Goal: Information Seeking & Learning: Learn about a topic

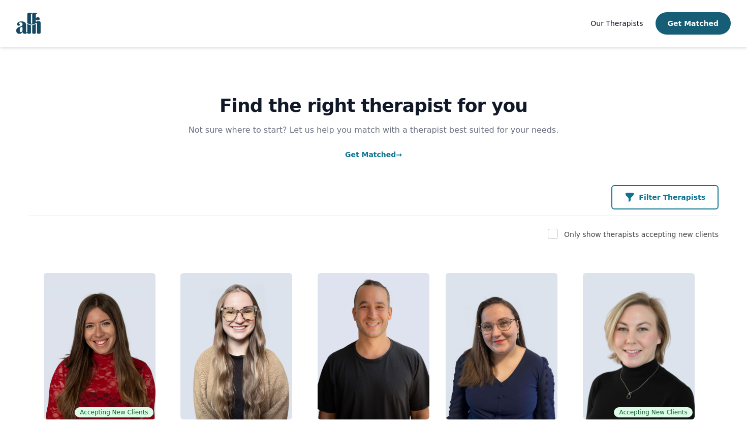
click at [692, 198] on p "Filter Therapists" at bounding box center [672, 197] width 67 height 10
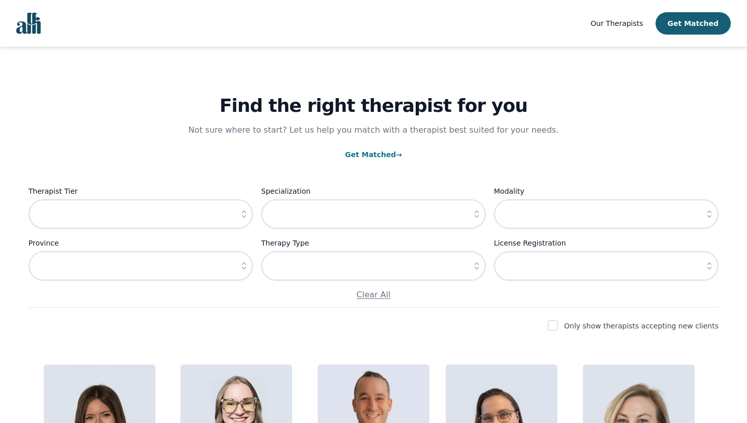
click at [240, 215] on icon "button" at bounding box center [244, 214] width 10 height 10
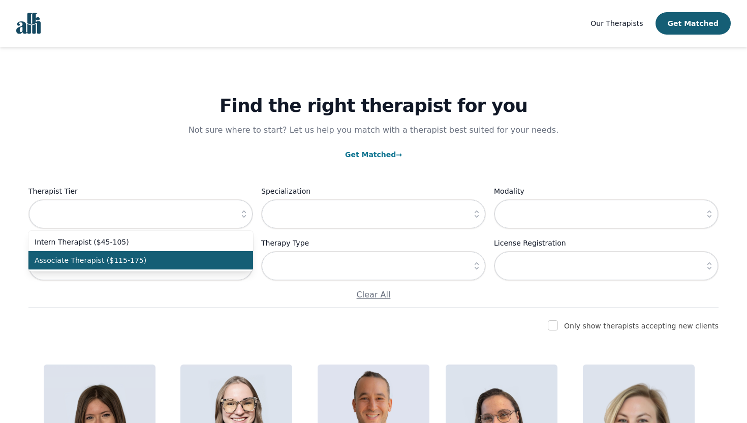
click at [131, 263] on span "Associate Therapist ($115-175)" at bounding box center [135, 260] width 200 height 10
type input "Associate Therapist ($115-175)"
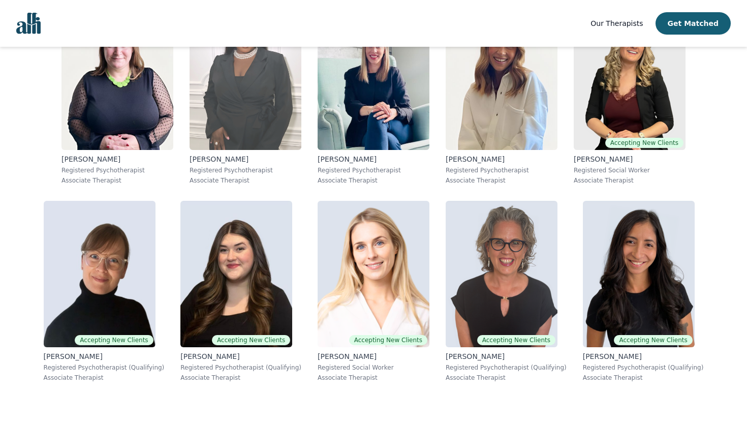
scroll to position [969, 0]
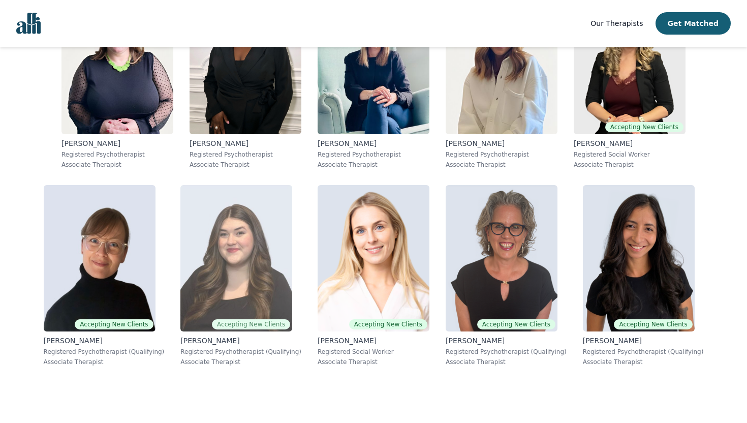
click at [262, 258] on img at bounding box center [236, 258] width 112 height 146
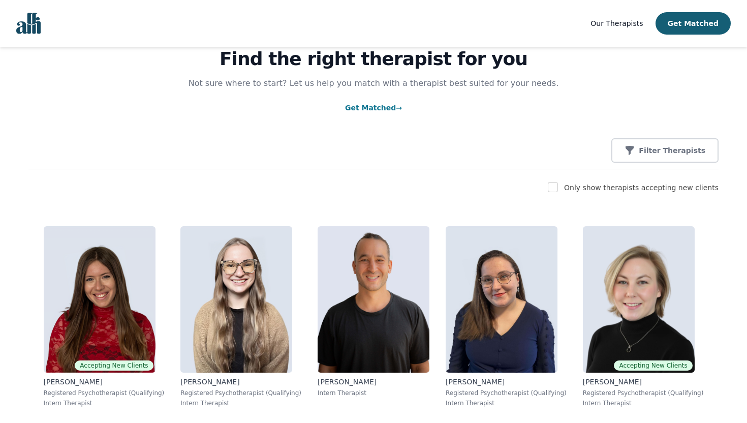
scroll to position [140, 0]
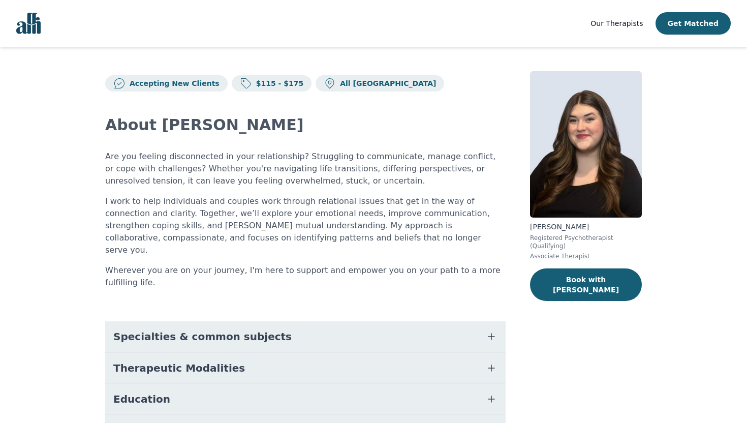
click at [636, 23] on span "Our Therapists" at bounding box center [617, 23] width 52 height 8
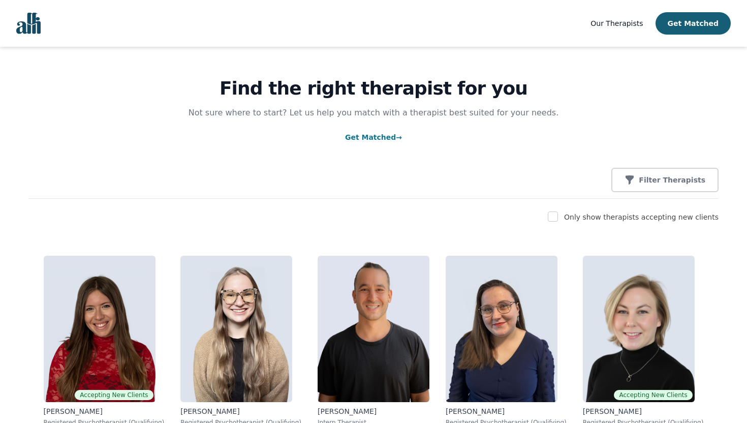
scroll to position [19, 0]
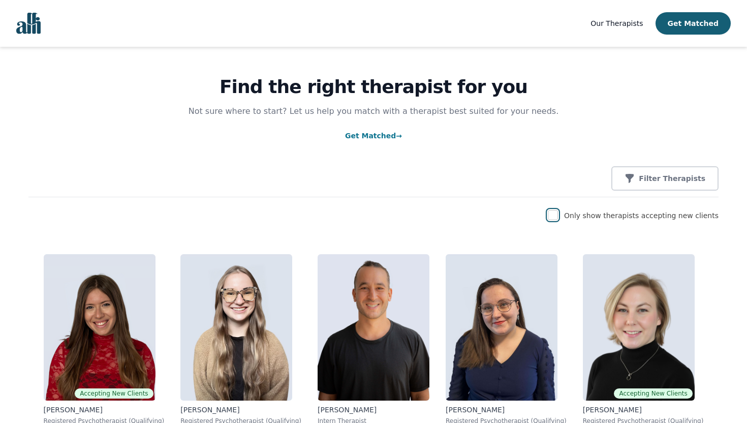
click at [558, 214] on input "checkbox" at bounding box center [553, 215] width 10 height 10
checkbox input "true"
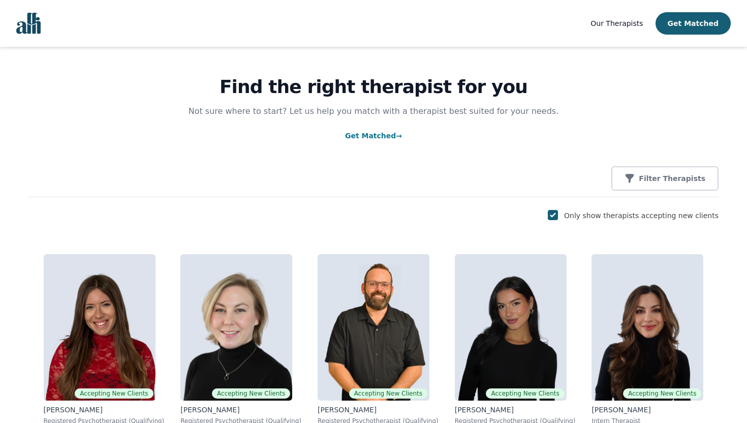
click at [657, 166] on div "Find the right therapist for you Not sure where to start? Let us help you match…" at bounding box center [373, 112] width 690 height 169
click at [656, 173] on button "Filter Therapists" at bounding box center [664, 178] width 107 height 24
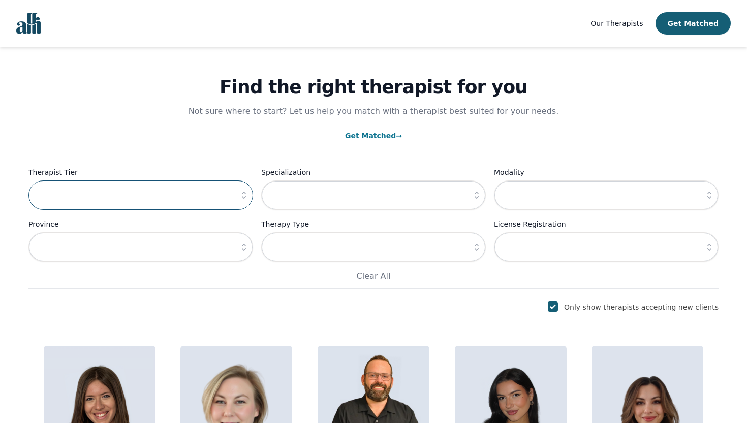
click at [183, 200] on input "text" at bounding box center [140, 194] width 225 height 29
click at [238, 197] on button "button" at bounding box center [244, 194] width 18 height 29
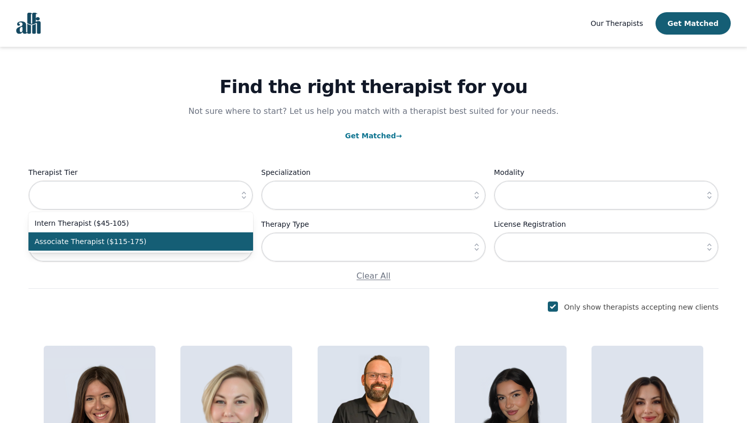
click at [188, 237] on span "Associate Therapist ($115-175)" at bounding box center [135, 241] width 200 height 10
type input "Associate Therapist ($115-175)"
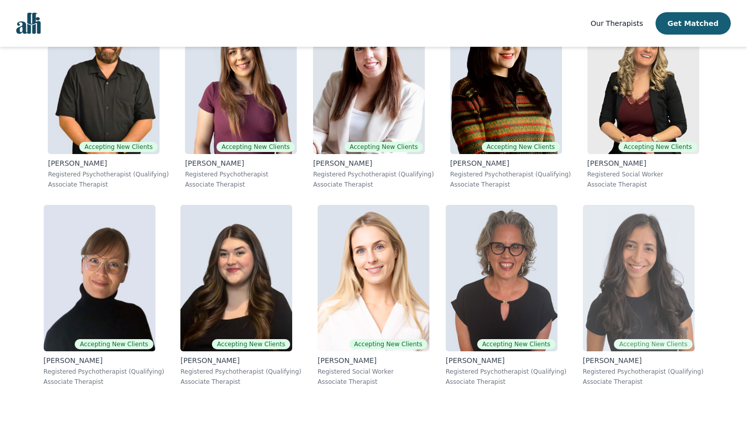
scroll to position [343, 0]
